Goal: Transaction & Acquisition: Register for event/course

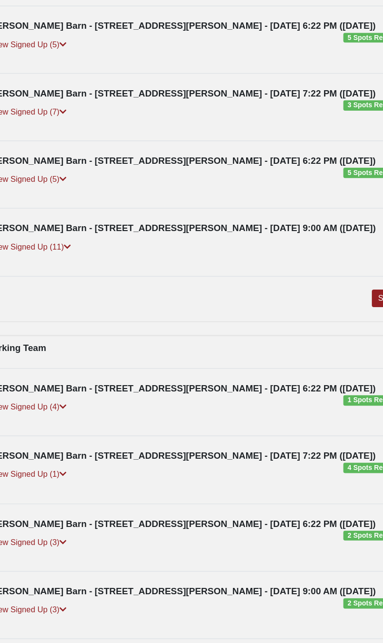
scroll to position [130, 0]
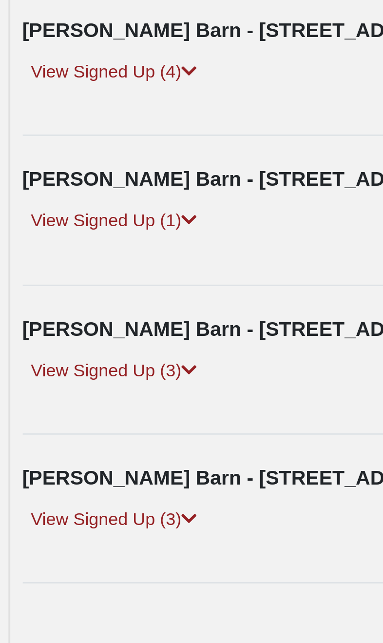
click at [32, 527] on link "View Signed Up (3)" at bounding box center [63, 532] width 62 height 10
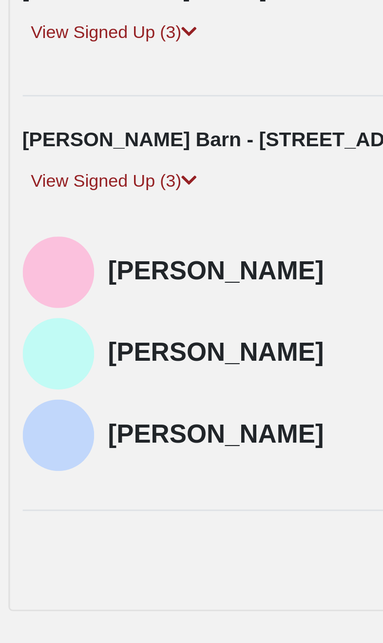
scroll to position [221, 0]
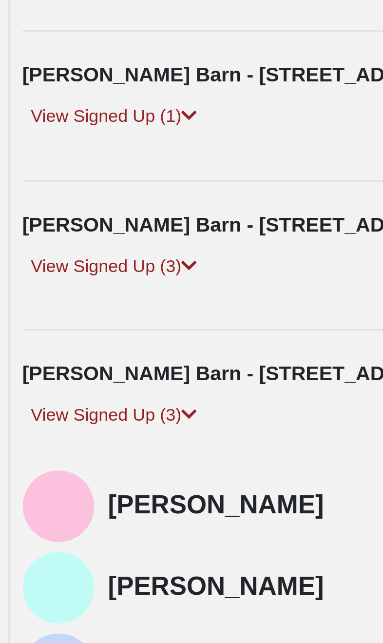
click at [32, 386] on link "View Signed Up (3)" at bounding box center [63, 391] width 62 height 10
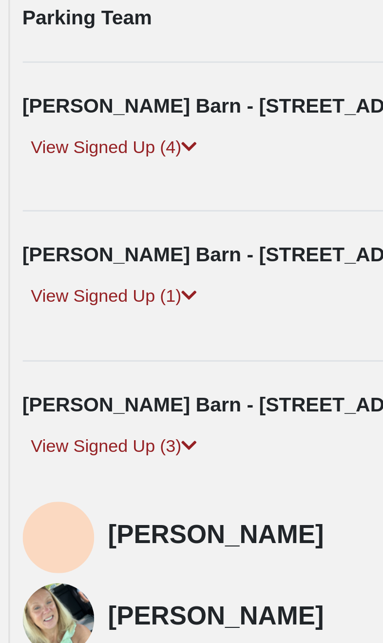
click at [32, 335] on link "View Signed Up (1)" at bounding box center [63, 340] width 62 height 10
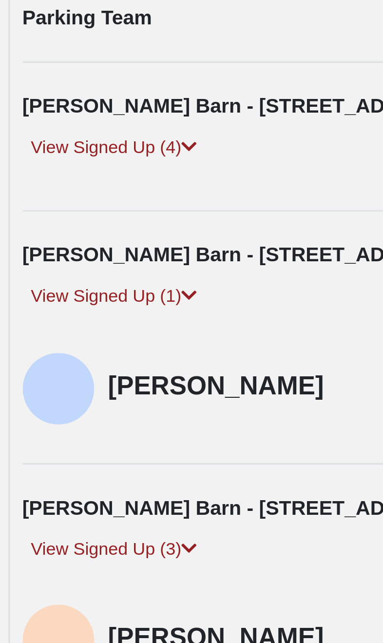
click at [32, 284] on link "View Signed Up (4)" at bounding box center [63, 289] width 62 height 10
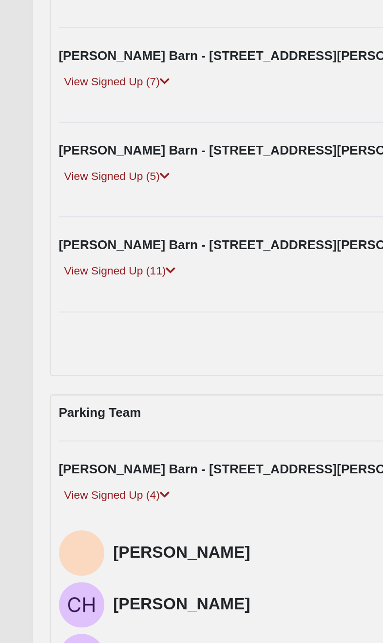
click at [35, 163] on link "View Signed Up (11)" at bounding box center [65, 168] width 66 height 10
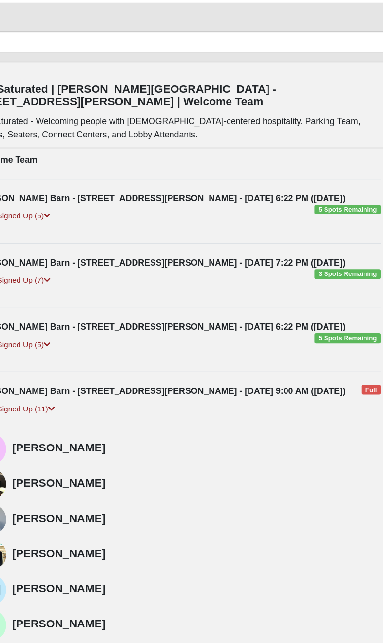
scroll to position [30, 0]
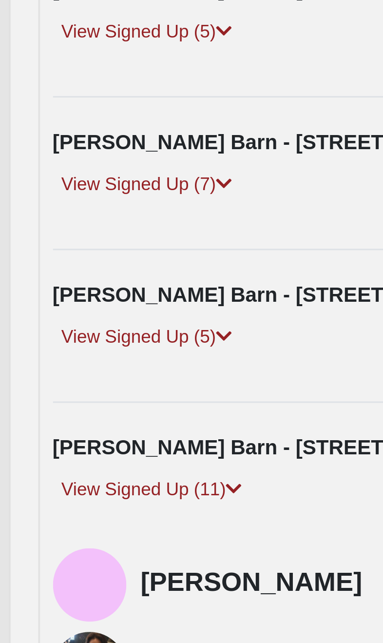
click at [32, 304] on link "View Signed Up (5)" at bounding box center [63, 309] width 62 height 10
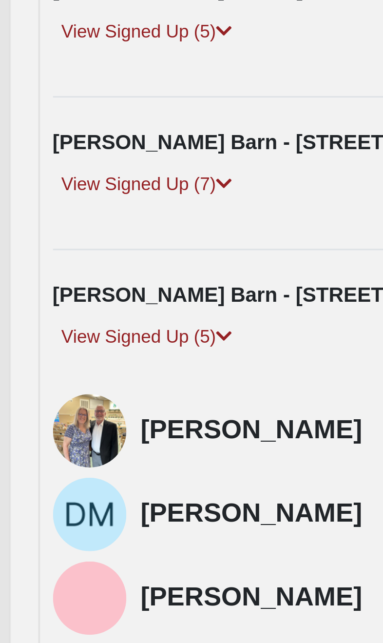
click at [45, 304] on link "View Signed Up (5)" at bounding box center [63, 309] width 62 height 10
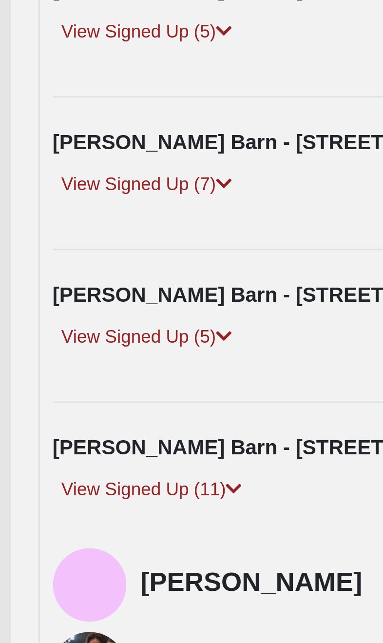
click at [36, 304] on link "View Signed Up (5)" at bounding box center [63, 309] width 62 height 10
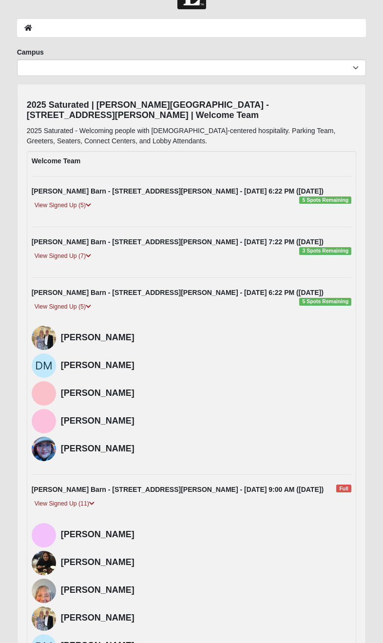
scroll to position [31, 0]
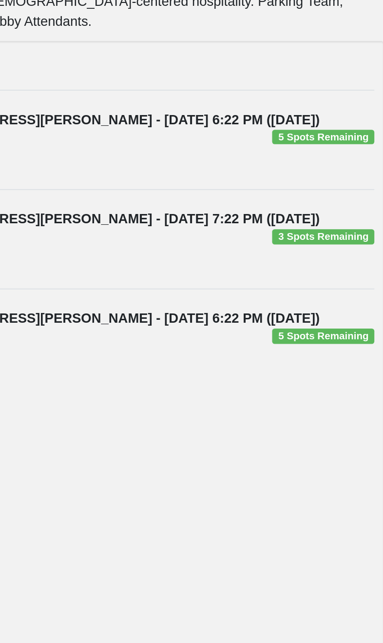
click at [300, 299] on span "5 Spots Remaining" at bounding box center [326, 303] width 52 height 8
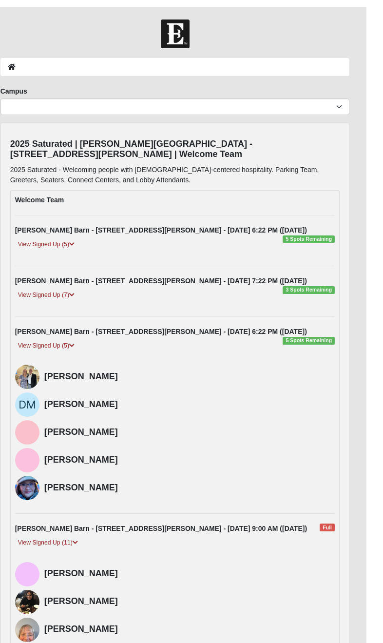
scroll to position [29, 0]
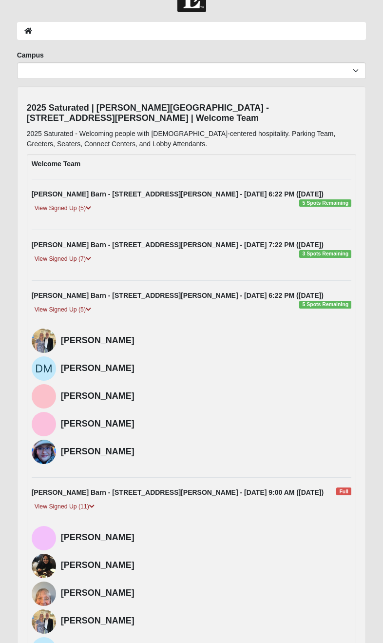
click at [338, 300] on div "Tringali Barn - 7310 U.S. Rte 1, St. Augustine, FL 32086 - 9/12/2025 6:22 PM (9…" at bounding box center [191, 296] width 335 height 10
click at [334, 305] on div "View Signed Up (5)" at bounding box center [191, 313] width 335 height 17
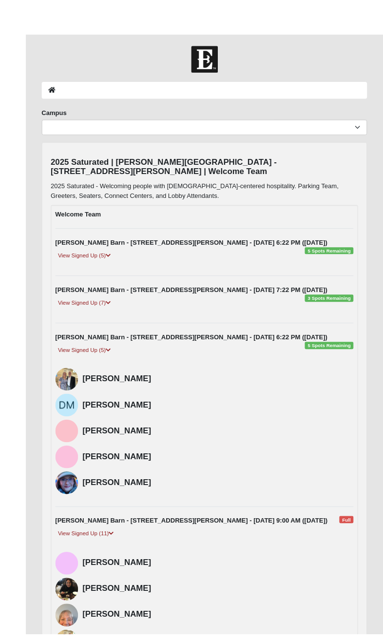
scroll to position [10, 0]
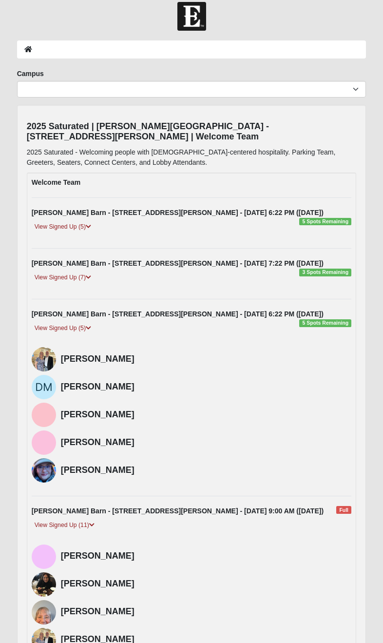
click at [312, 324] on div "View Signed Up (5)" at bounding box center [191, 331] width 335 height 17
click at [308, 327] on div "View Signed Up (5)" at bounding box center [191, 331] width 335 height 17
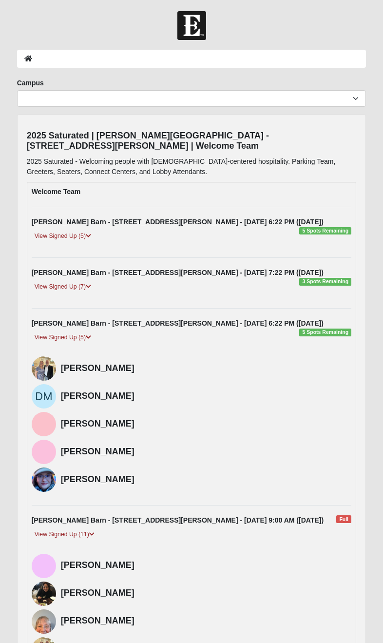
scroll to position [0, 0]
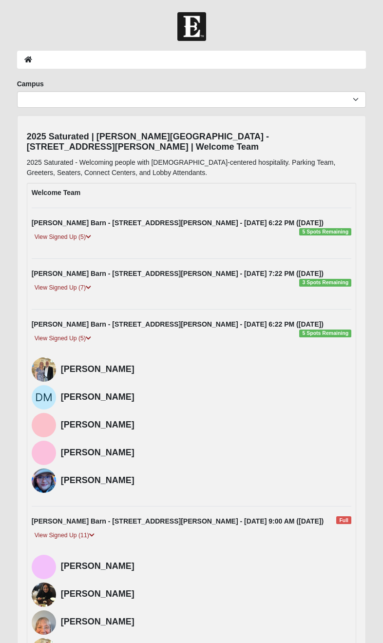
click at [123, 58] on ol at bounding box center [192, 60] width 350 height 18
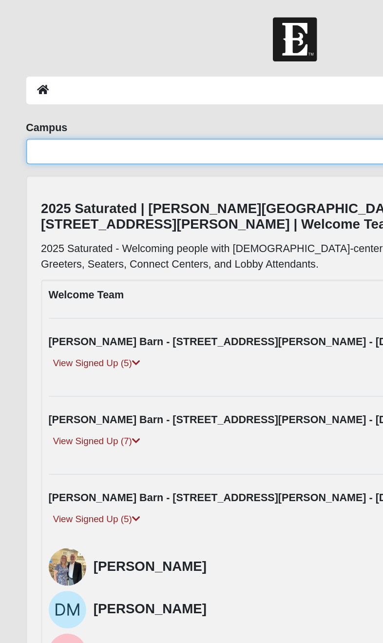
click at [33, 100] on select "Arlington Baymeadows Eleven22 Online Fleming Island Jesup Mandarin North Jax Or…" at bounding box center [192, 99] width 350 height 17
select select "19"
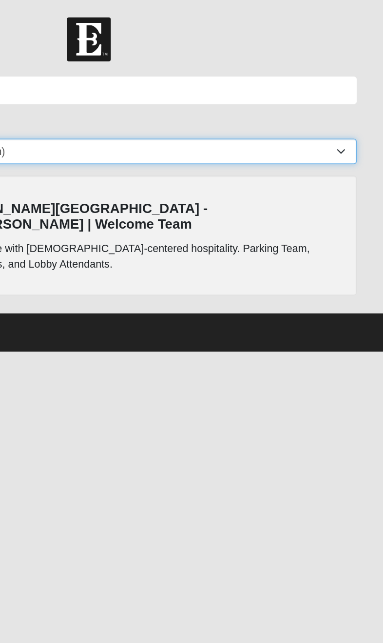
click at [225, 98] on select "Arlington Baymeadows Eleven22 Online Fleming Island Jesup Mandarin North Jax Or…" at bounding box center [192, 99] width 350 height 17
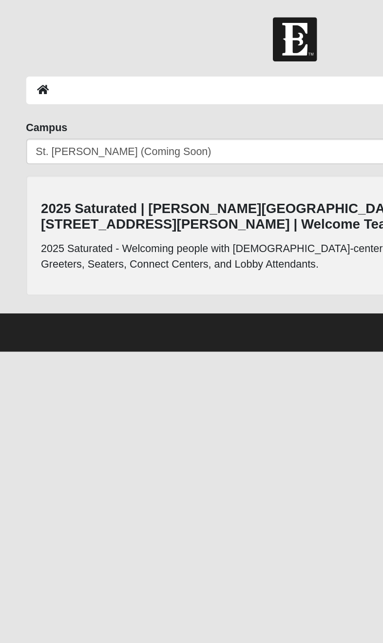
click at [30, 57] on icon at bounding box center [28, 59] width 8 height 7
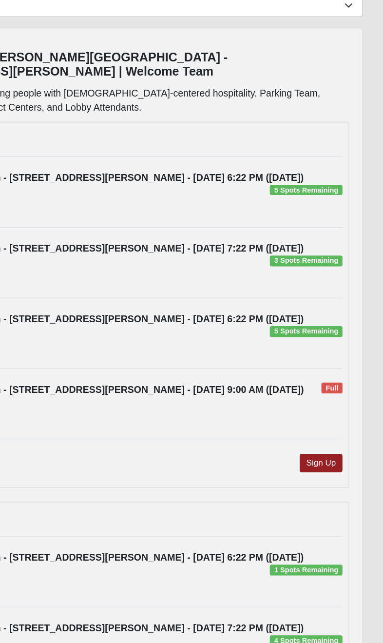
click at [226, 334] on div "View Signed Up (5)" at bounding box center [191, 342] width 335 height 17
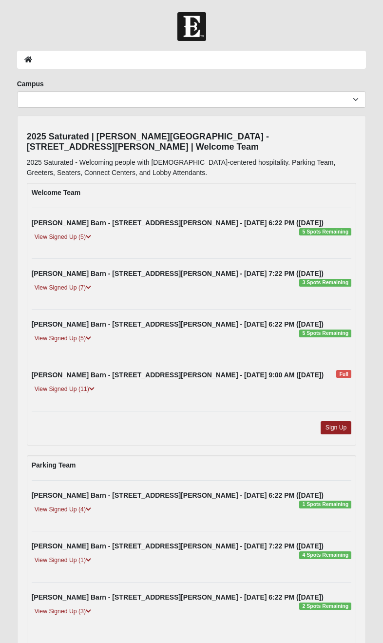
click at [327, 334] on div "View Signed Up (5)" at bounding box center [191, 342] width 335 height 17
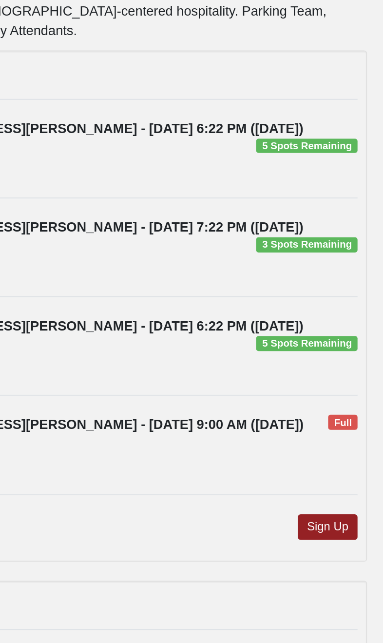
click at [174, 317] on div "View Signed Up (5)" at bounding box center [191, 325] width 335 height 17
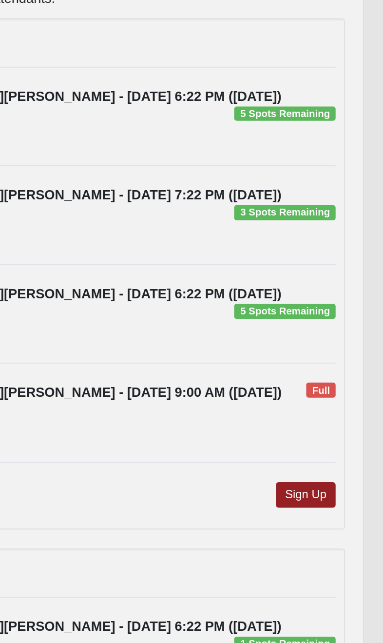
click at [321, 404] on link "Sign Up" at bounding box center [336, 410] width 31 height 13
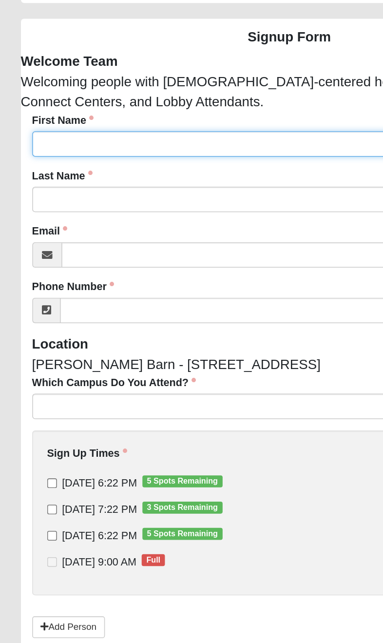
click at [41, 152] on input "First Name" at bounding box center [191, 160] width 335 height 17
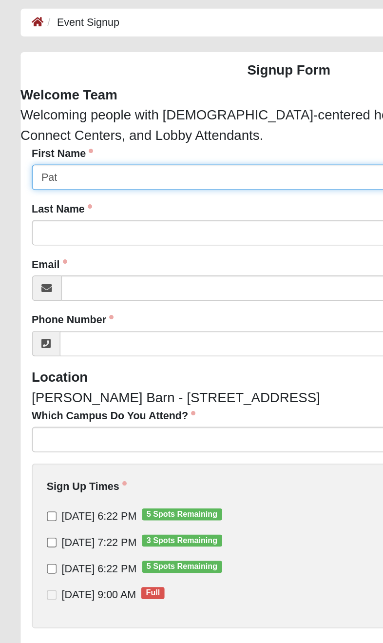
type input "Patt"
type input "[PERSON_NAME]"
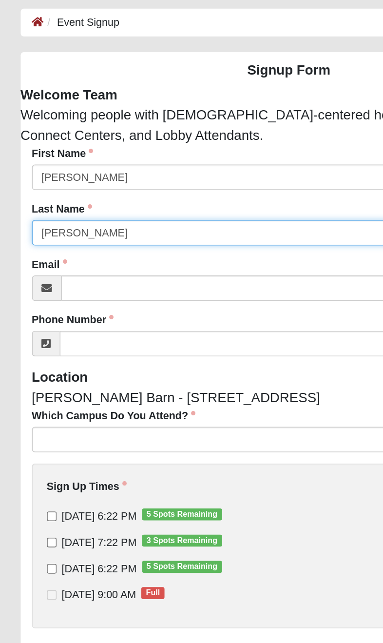
type input "Schill"
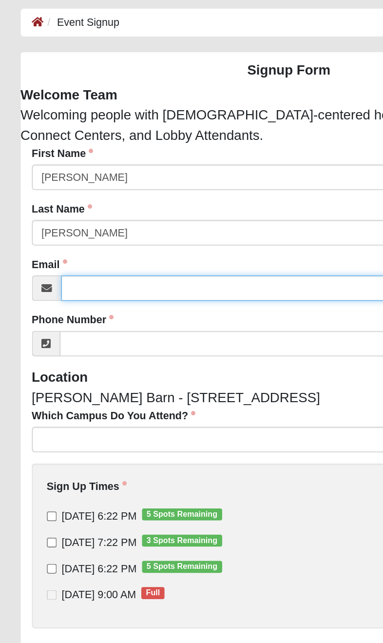
click at [54, 224] on input "Email" at bounding box center [201, 232] width 316 height 17
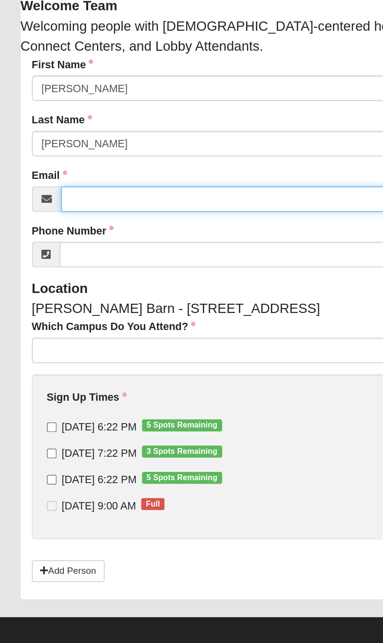
type input "pjsmountain@gmail.com"
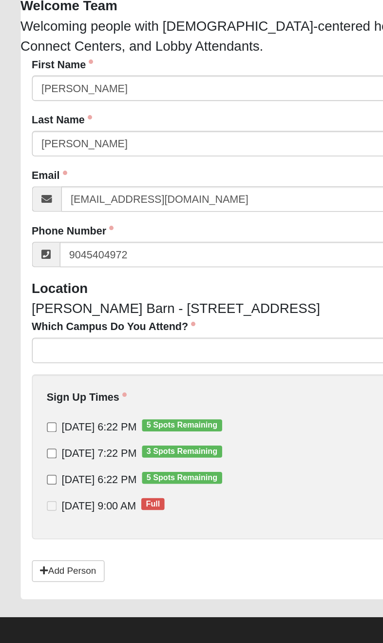
type input "(904) 540-4972"
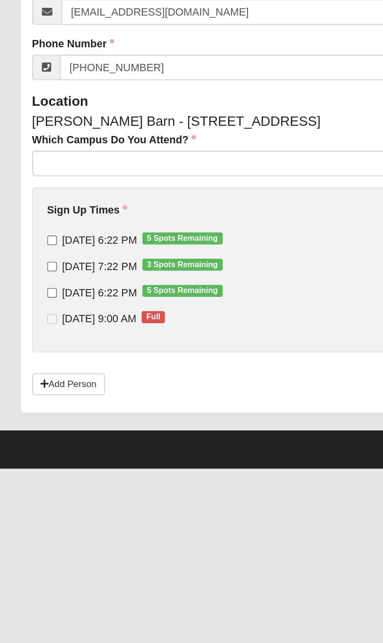
click at [35, 412] on input "9/12/2025 6:22 PM 5 Spots Remaining" at bounding box center [37, 415] width 6 height 6
checkbox input "true"
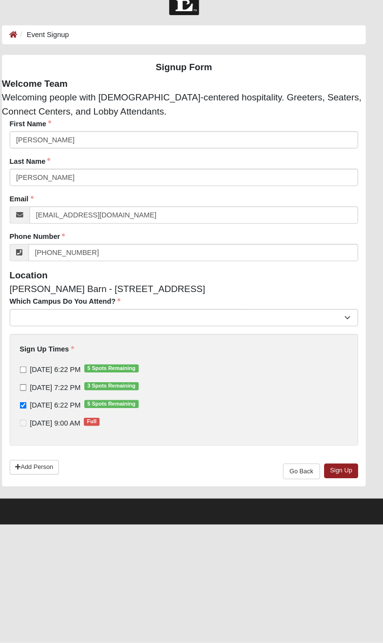
click at [335, 471] on link "Sign Up" at bounding box center [342, 478] width 33 height 14
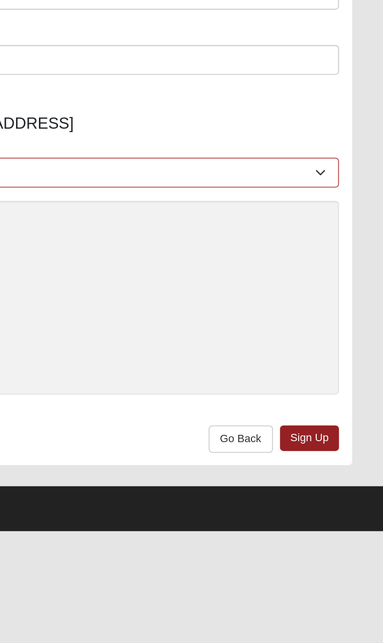
click at [326, 471] on link "Sign Up" at bounding box center [342, 478] width 33 height 14
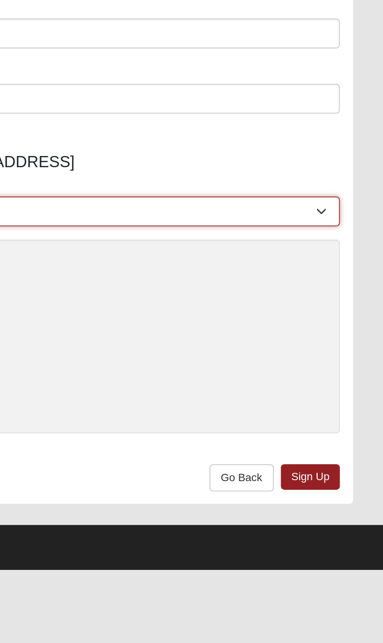
click at [178, 323] on select "Arlington Baymeadows Eleven22 Online Fleming Island Jesup Mandarin North Jax Or…" at bounding box center [191, 331] width 335 height 17
select select "19"
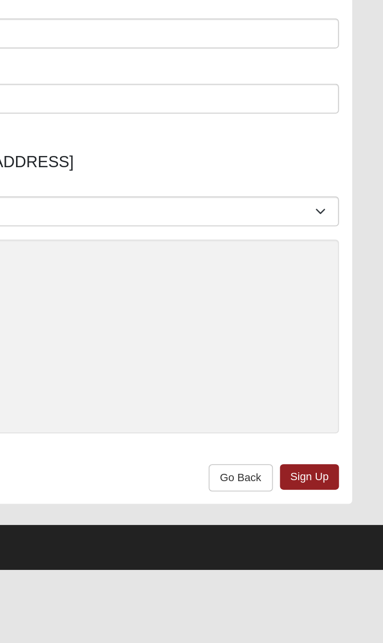
click at [326, 471] on link "Sign Up" at bounding box center [342, 478] width 33 height 14
